Goal: Navigation & Orientation: Understand site structure

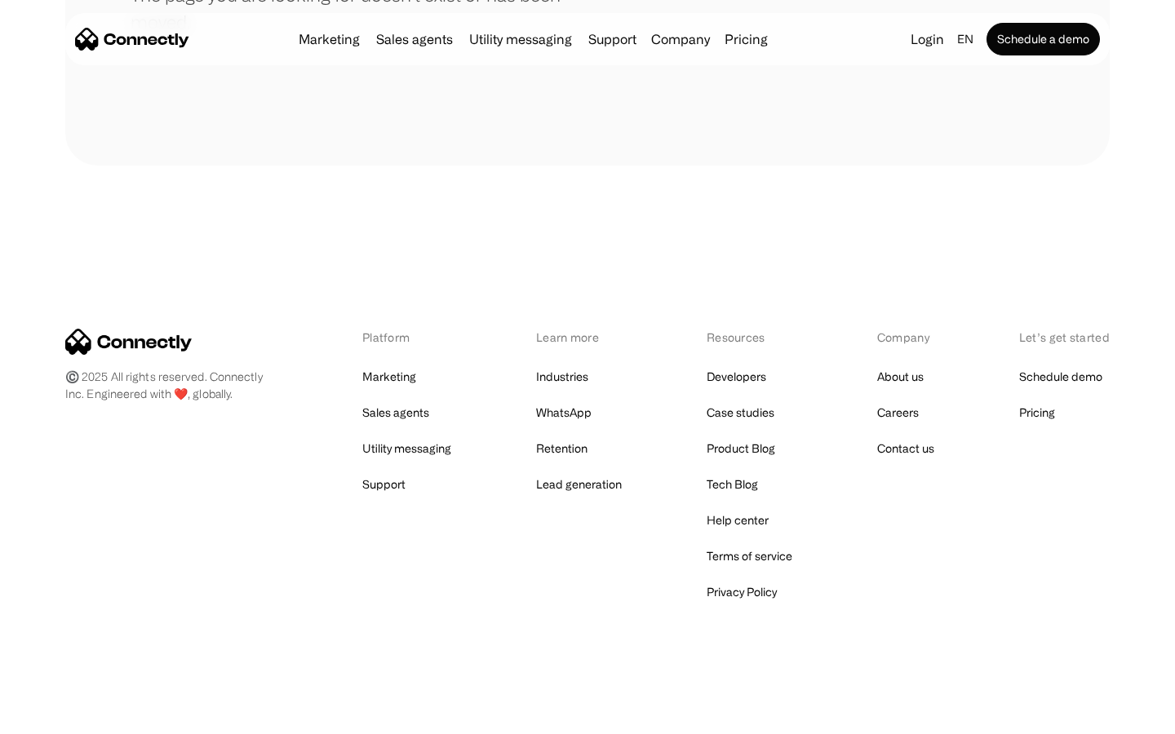
scroll to position [298, 0]
